Goal: Information Seeking & Learning: Learn about a topic

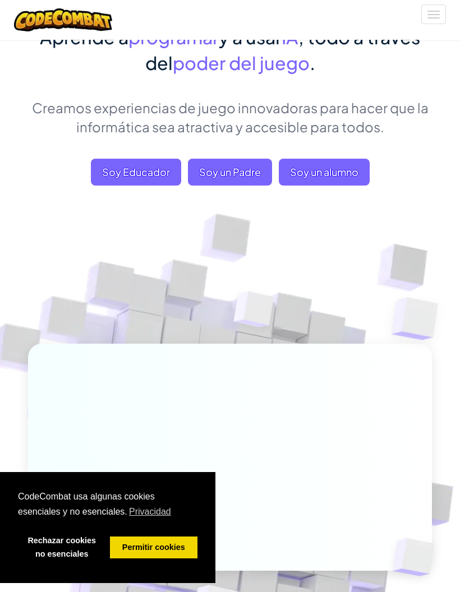
scroll to position [108, 0]
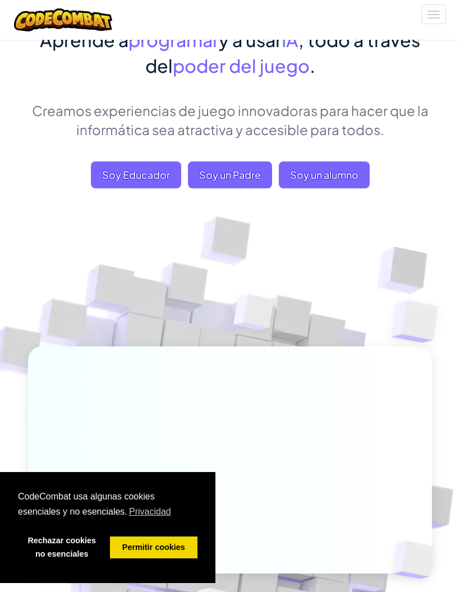
click at [345, 171] on span "Soy un alumno" at bounding box center [324, 174] width 91 height 27
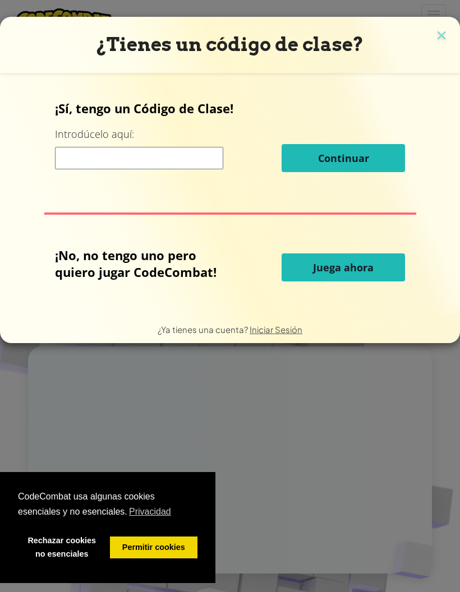
click at [365, 270] on span "Juega ahora" at bounding box center [343, 267] width 61 height 13
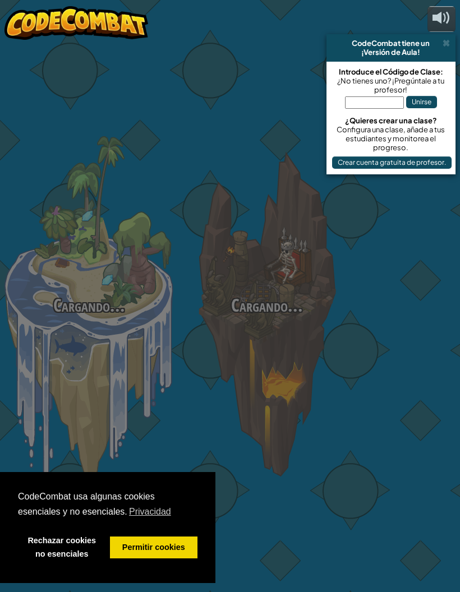
select select "es-ES"
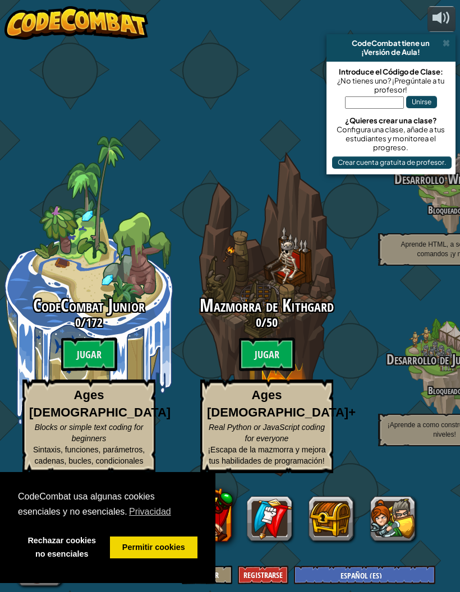
click at [449, 47] on span at bounding box center [445, 43] width 7 height 9
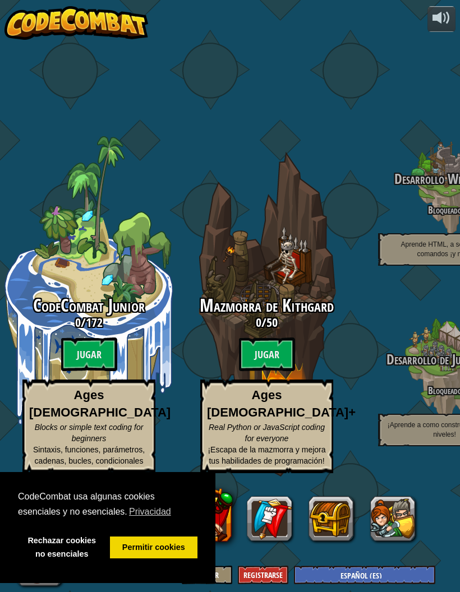
click at [91, 293] on span "CodeCombat Junior" at bounding box center [89, 305] width 112 height 24
select select "es-ES"
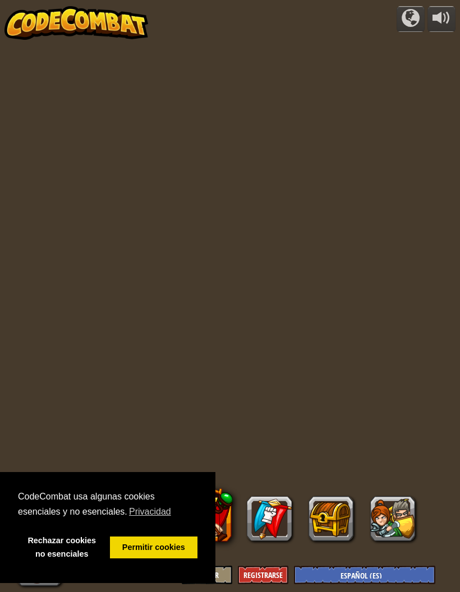
select select "es-ES"
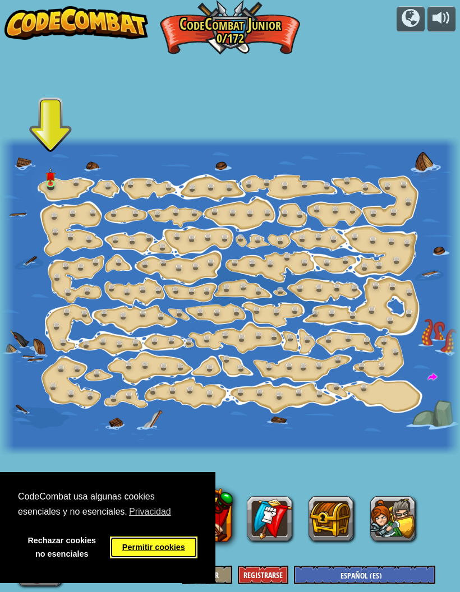
click at [159, 548] on link "Permitir cookies" at bounding box center [153, 547] width 87 height 22
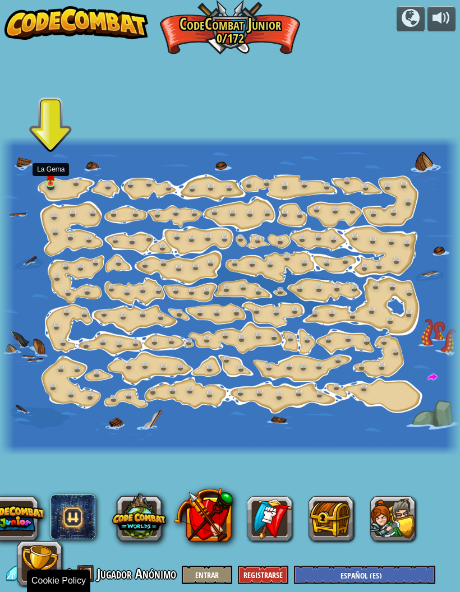
click at [55, 172] on img at bounding box center [51, 176] width 10 height 17
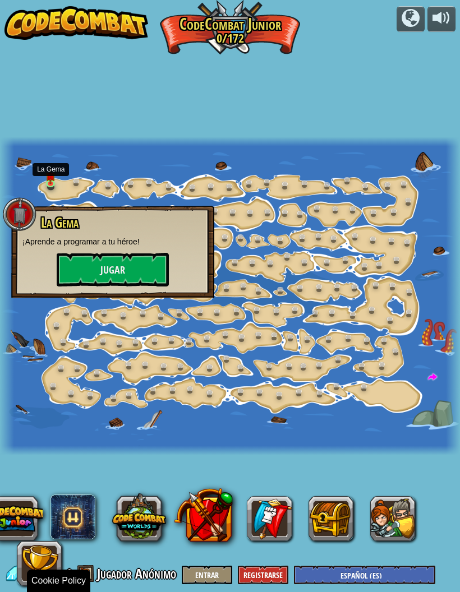
click at [81, 266] on button "Jugar" at bounding box center [113, 270] width 112 height 34
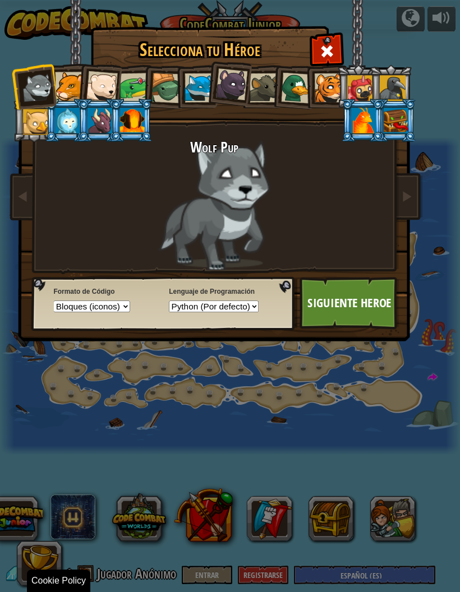
click at [258, 305] on select "Python (Por defecto) JavaScript Lua C++ Java (Experimental)" at bounding box center [214, 305] width 90 height 11
select select "javascript"
click at [76, 307] on select "Texto Bloques y código Bloques Bloques (iconos)" at bounding box center [92, 305] width 76 height 11
click at [364, 304] on link "Siguiente Heroe" at bounding box center [349, 303] width 100 height 53
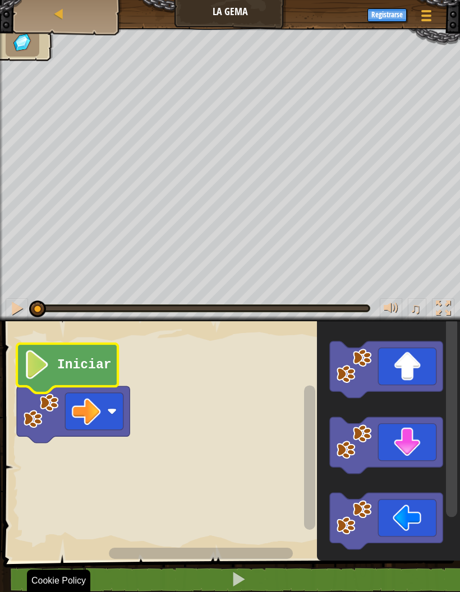
click at [99, 367] on text "Iniciar" at bounding box center [84, 365] width 54 height 15
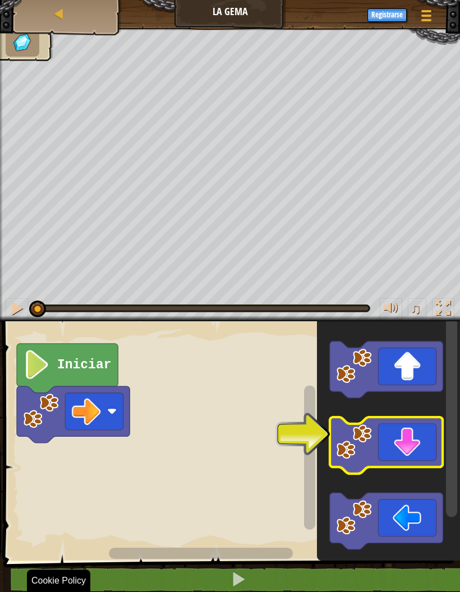
click at [402, 442] on icon "Espacio de trabajo de Blockly" at bounding box center [386, 445] width 113 height 57
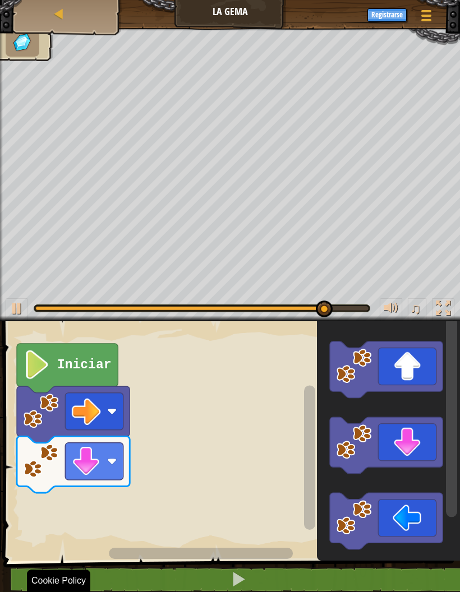
click at [410, 442] on icon "Espacio de trabajo de Blockly" at bounding box center [386, 445] width 113 height 57
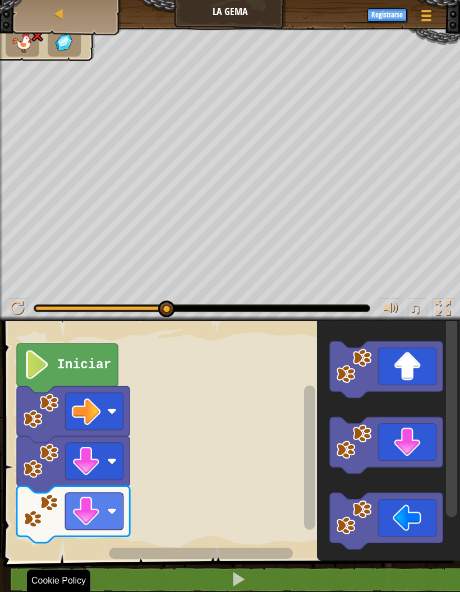
click at [98, 11] on div "Mapa" at bounding box center [67, 14] width 90 height 28
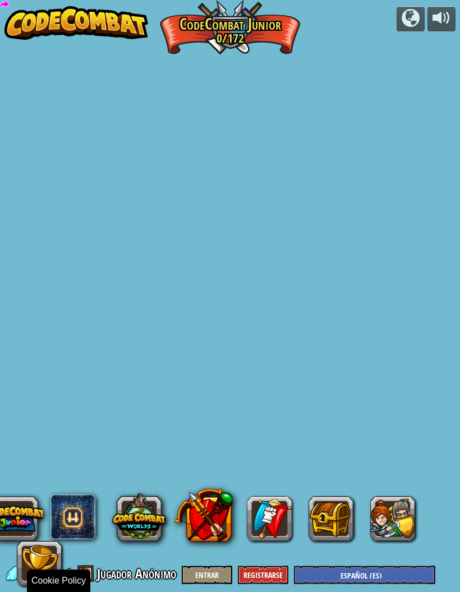
select select "es-ES"
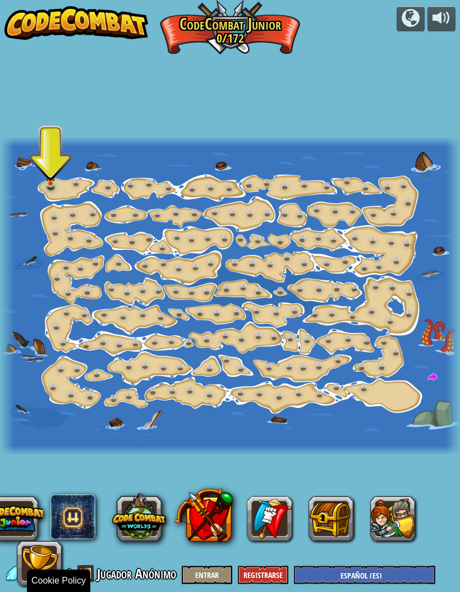
click at [47, 178] on img at bounding box center [51, 176] width 10 height 17
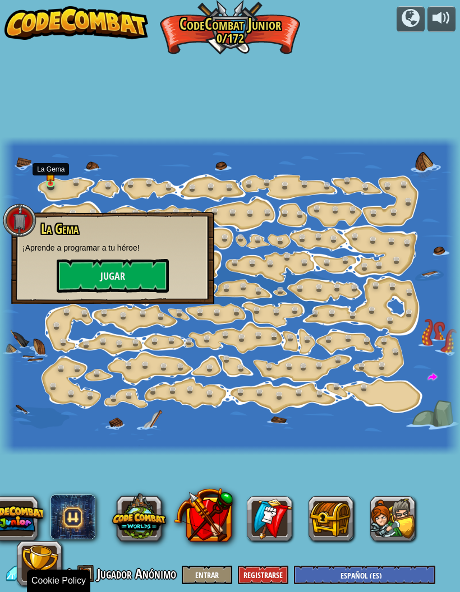
click at [105, 278] on button "Jugar" at bounding box center [113, 276] width 112 height 34
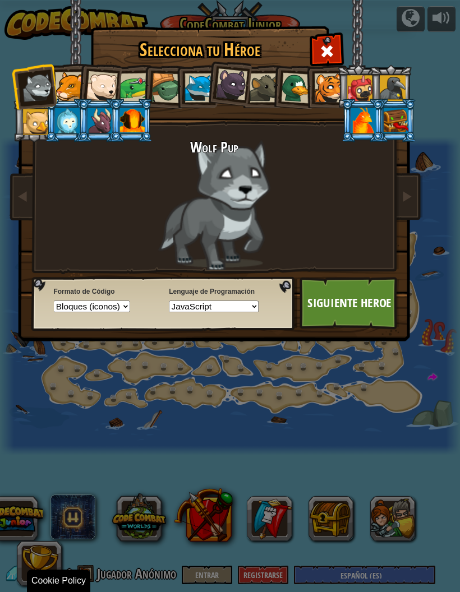
click at [186, 303] on select "Python (Por defecto) JavaScript Lua C++ Java (Experimental)" at bounding box center [214, 305] width 90 height 11
click at [75, 308] on select "Texto Bloques y código Bloques Bloques (iconos)" at bounding box center [92, 305] width 76 height 11
select select "text-code"
click at [258, 312] on select "Python (Por defecto) JavaScript Lua C++ Java (Experimental)" at bounding box center [214, 305] width 90 height 11
click at [353, 307] on link "Siguiente Heroe" at bounding box center [349, 303] width 100 height 53
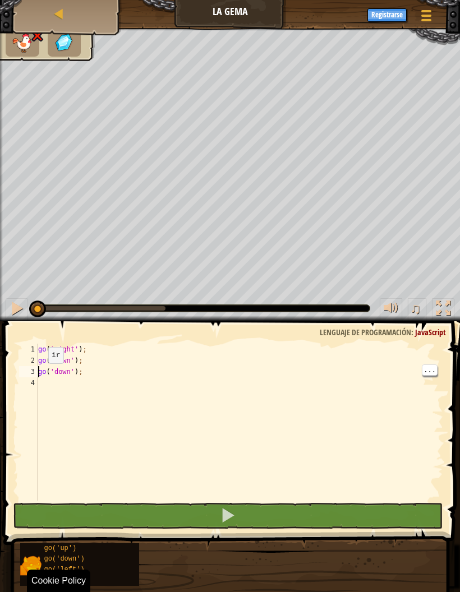
click at [48, 384] on div "go ( 'right' ) ; go ( 'down' ) ; go ( 'down' ) ;" at bounding box center [239, 433] width 407 height 179
select select "es-ES"
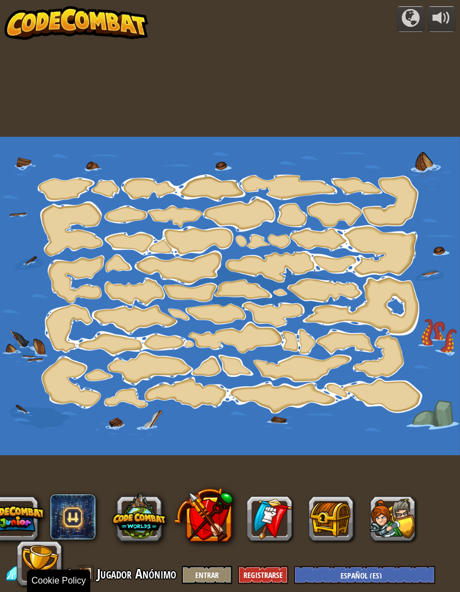
select select "es-ES"
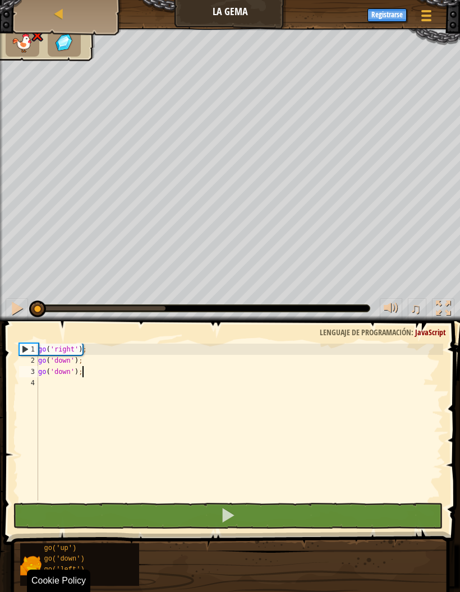
select select "es-ES"
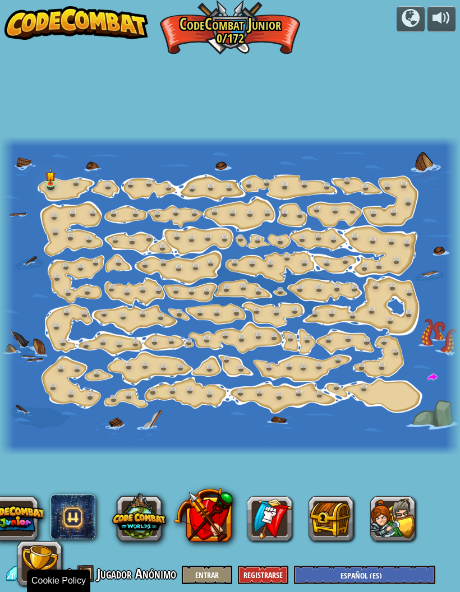
click at [48, 22] on img at bounding box center [76, 23] width 144 height 34
